Goal: Find specific page/section: Find specific page/section

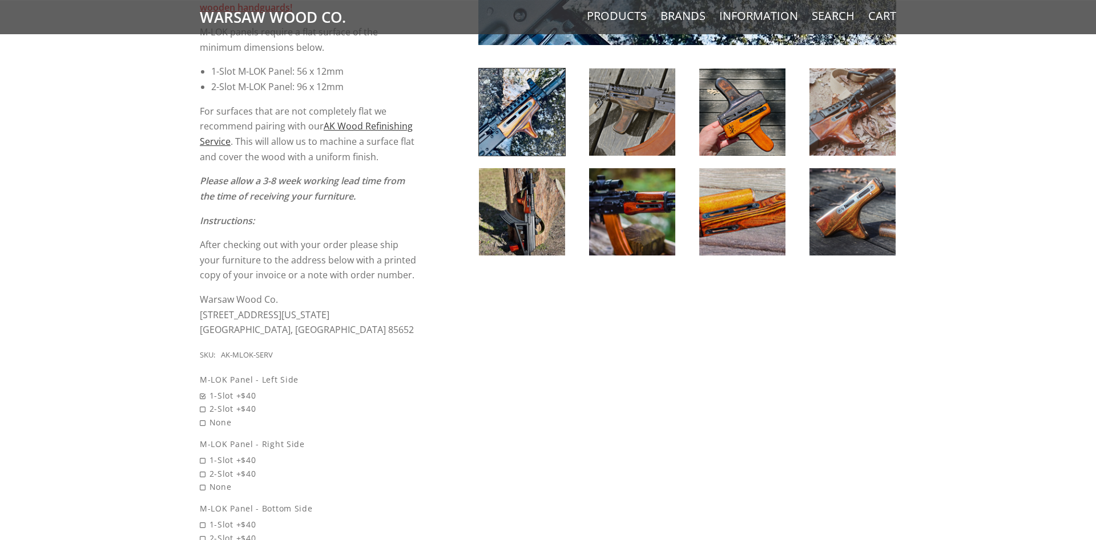
scroll to position [466, 0]
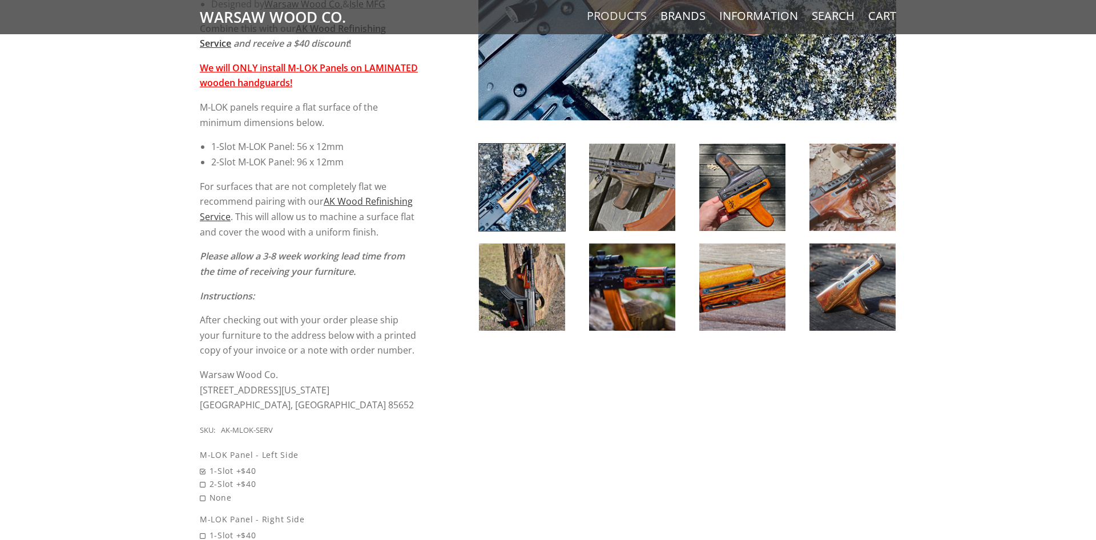
click at [636, 21] on link "Products" at bounding box center [617, 16] width 60 height 15
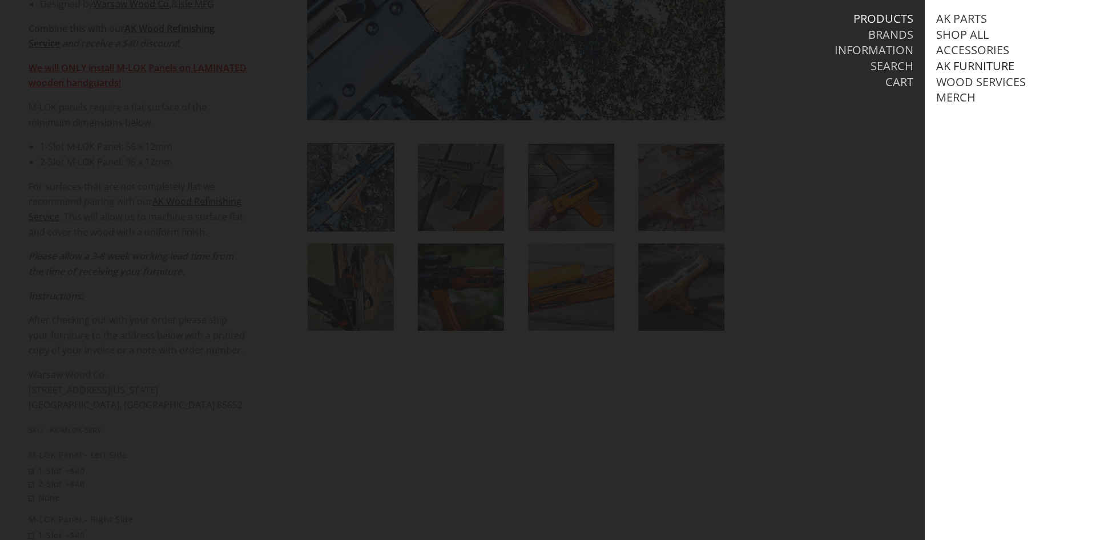
click at [972, 64] on link "AK Furniture" at bounding box center [975, 66] width 78 height 15
click at [975, 112] on link "Handguards" at bounding box center [986, 113] width 79 height 15
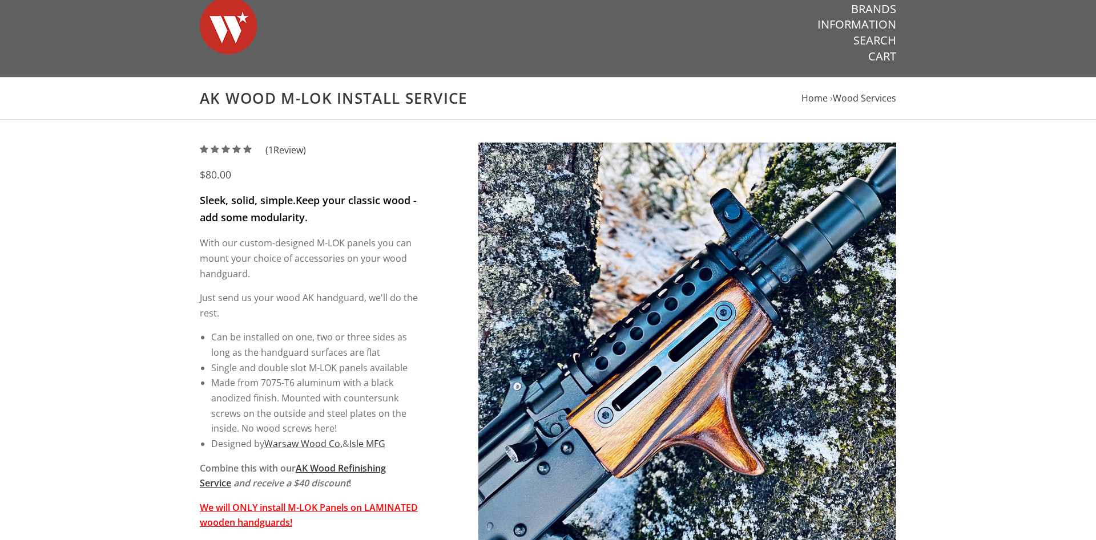
scroll to position [0, 0]
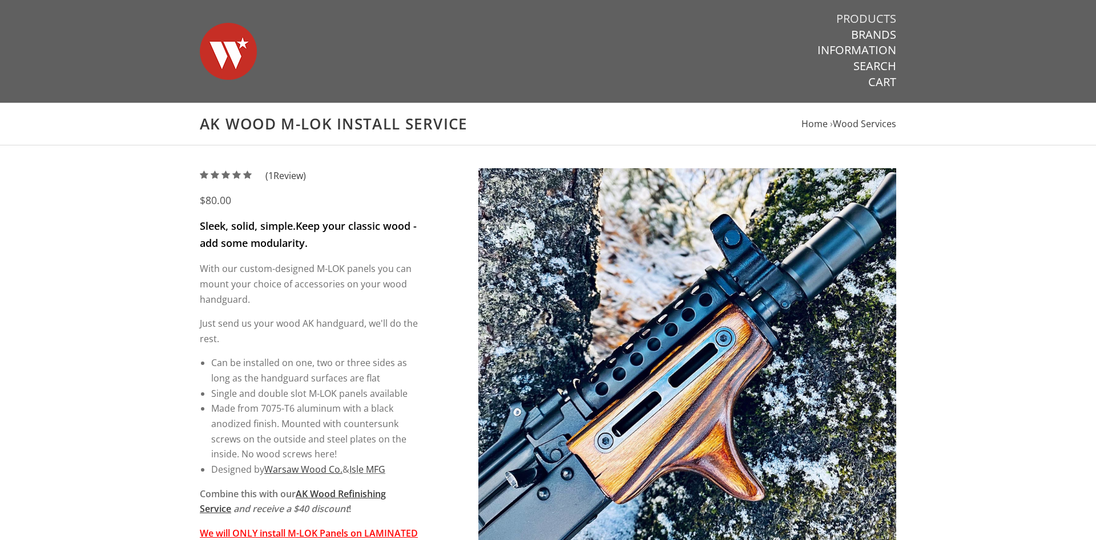
click at [860, 21] on link "Products" at bounding box center [866, 18] width 60 height 15
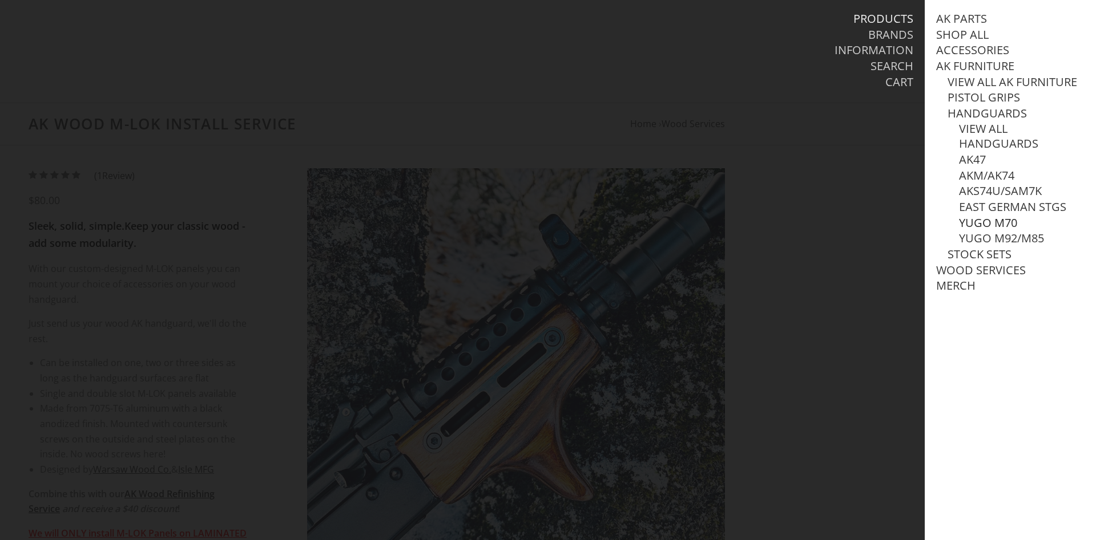
click at [977, 225] on link "Yugo M70" at bounding box center [988, 223] width 58 height 15
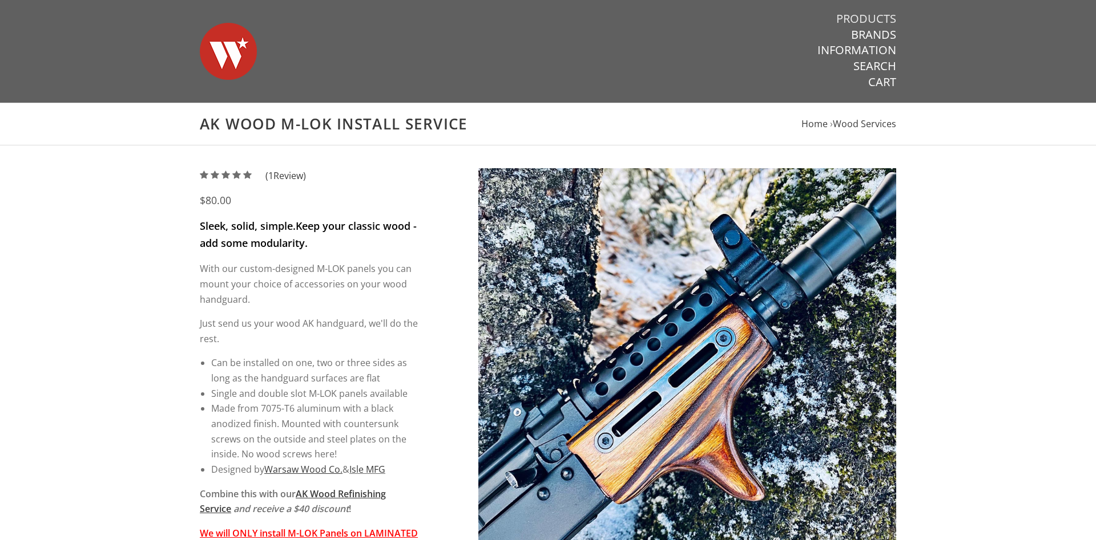
click at [873, 13] on link "Products" at bounding box center [866, 18] width 60 height 15
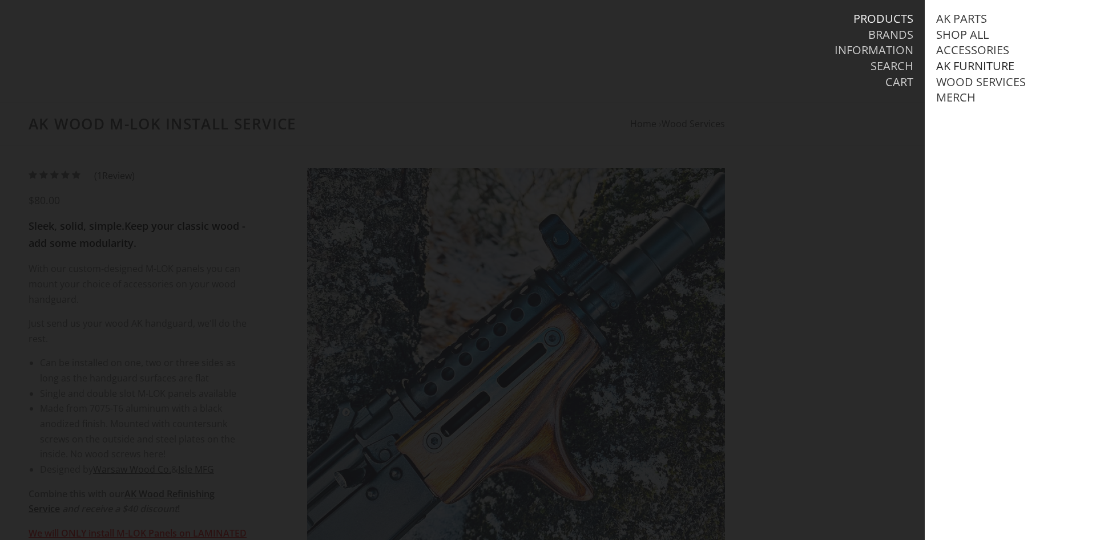
click at [971, 62] on link "AK Furniture" at bounding box center [975, 66] width 78 height 15
click at [961, 116] on link "Handguards" at bounding box center [986, 113] width 79 height 15
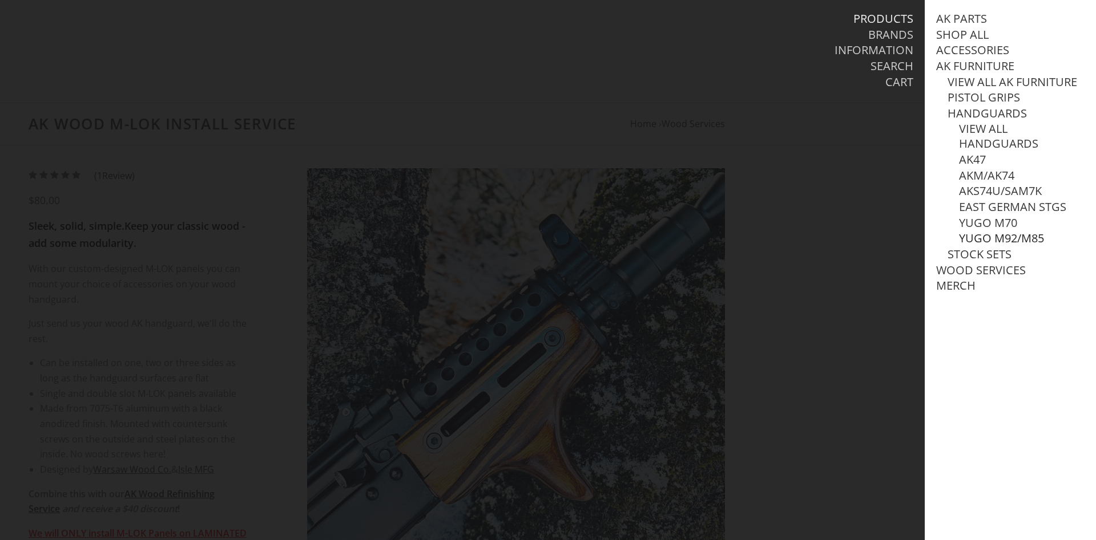
click at [976, 237] on link "Yugo M92/M85" at bounding box center [1001, 238] width 85 height 15
